Goal: Check status: Check status

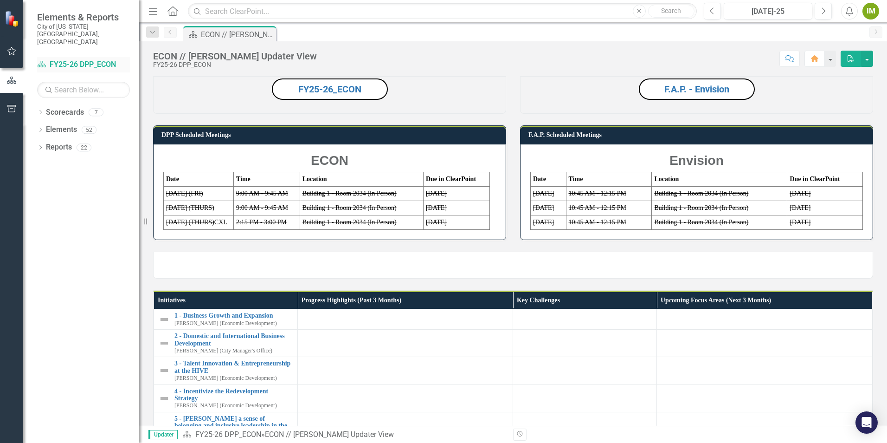
click at [103, 59] on link "Scorecard FY25-26 DPP_ECON" at bounding box center [83, 64] width 93 height 11
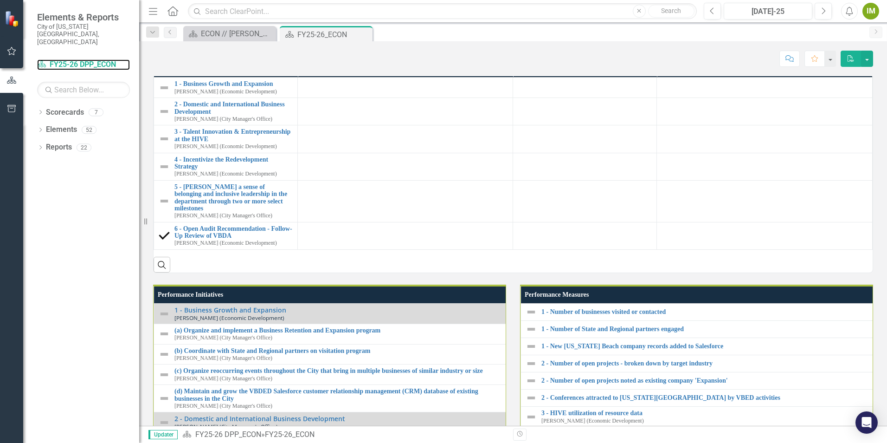
scroll to position [742, 0]
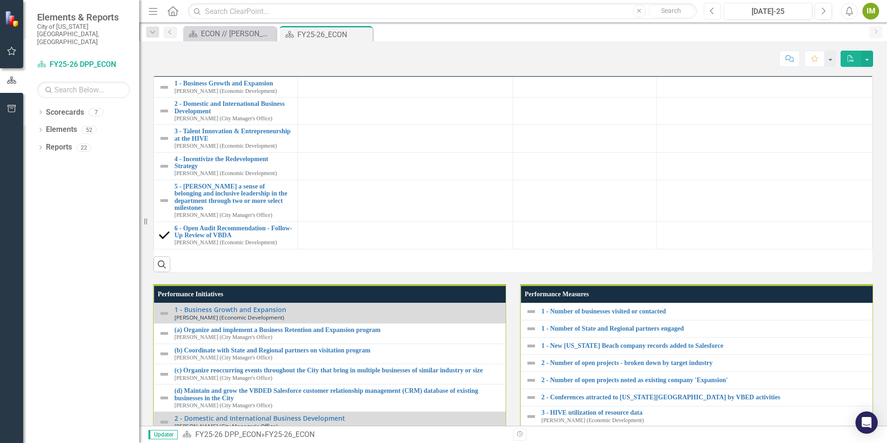
click at [712, 11] on icon "Previous" at bounding box center [712, 11] width 5 height 8
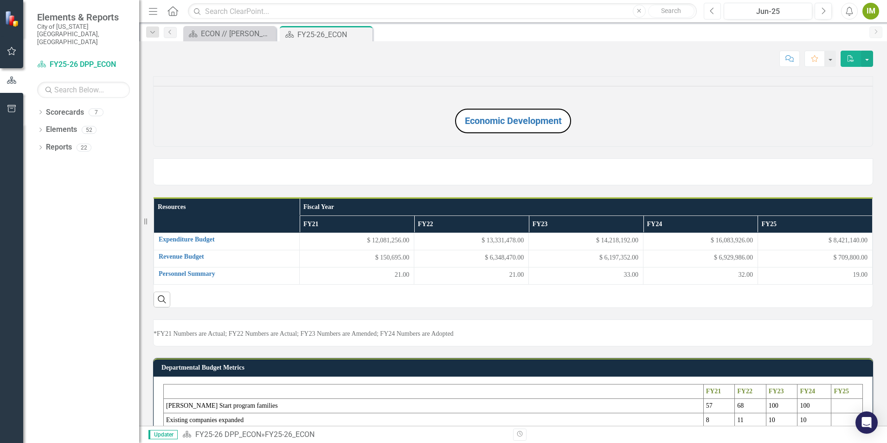
click at [712, 11] on icon "Previous" at bounding box center [712, 11] width 5 height 8
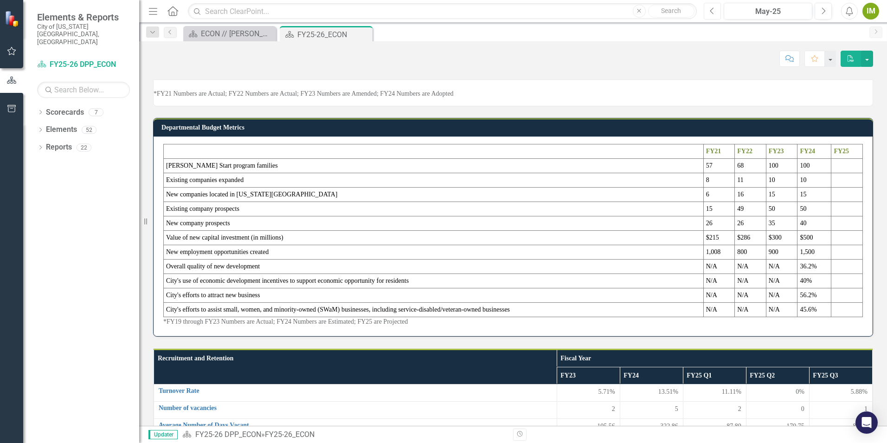
scroll to position [223, 0]
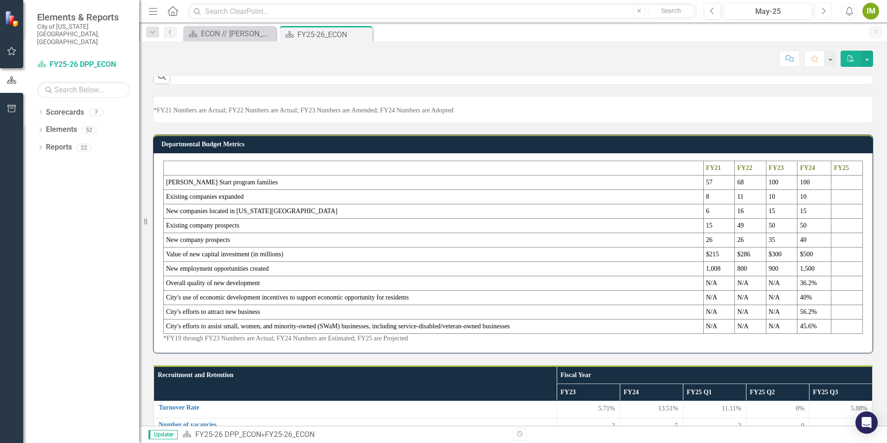
click at [824, 10] on icon "button" at bounding box center [824, 10] width 4 height 6
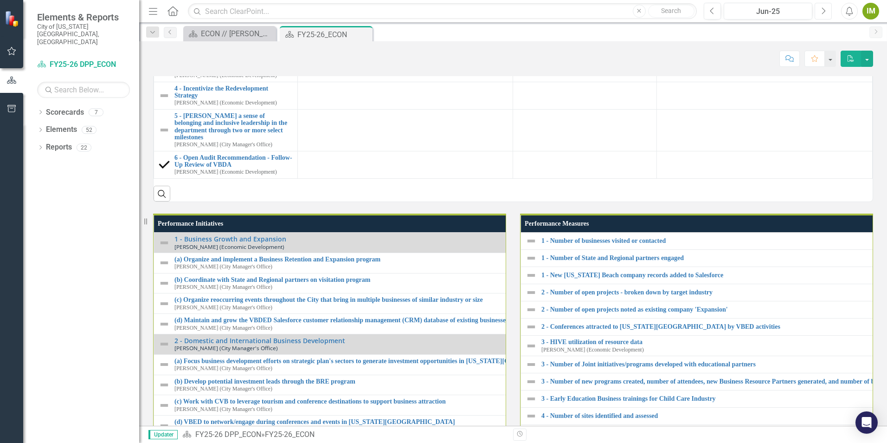
scroll to position [835, 0]
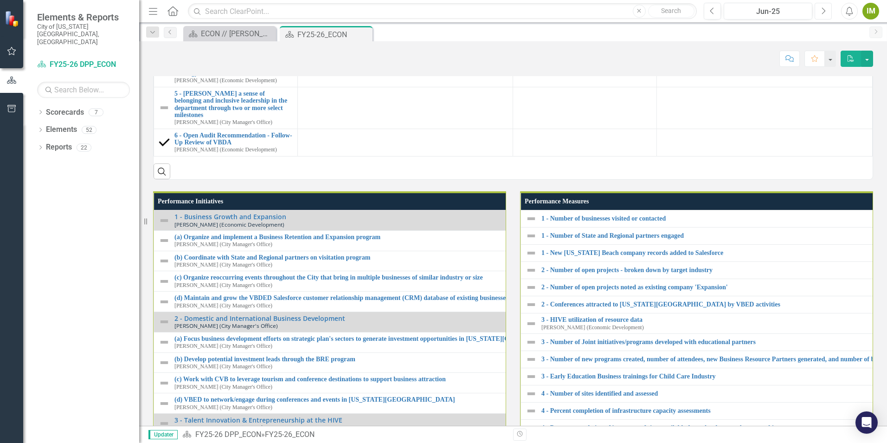
click at [822, 8] on icon "button" at bounding box center [824, 10] width 4 height 6
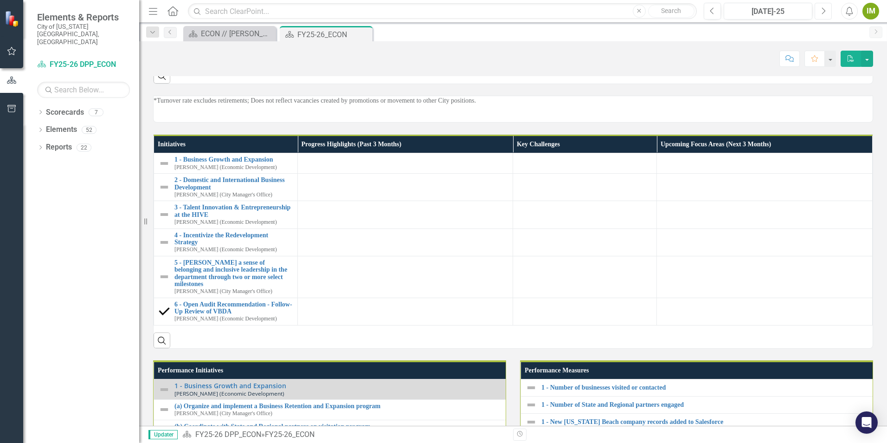
scroll to position [696, 0]
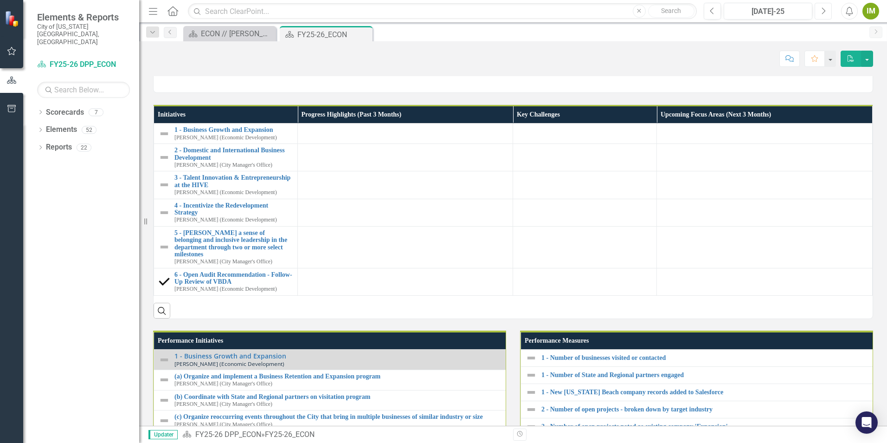
click at [823, 11] on icon "Next" at bounding box center [823, 11] width 5 height 8
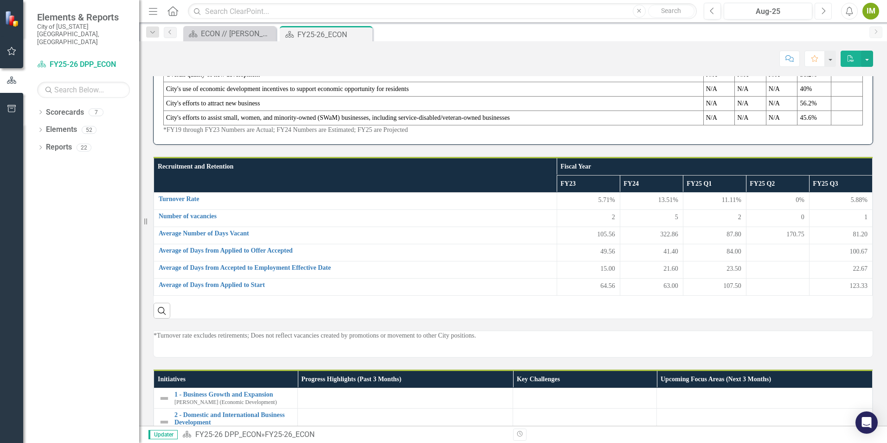
scroll to position [516, 0]
